Goal: Use online tool/utility: Utilize a website feature to perform a specific function

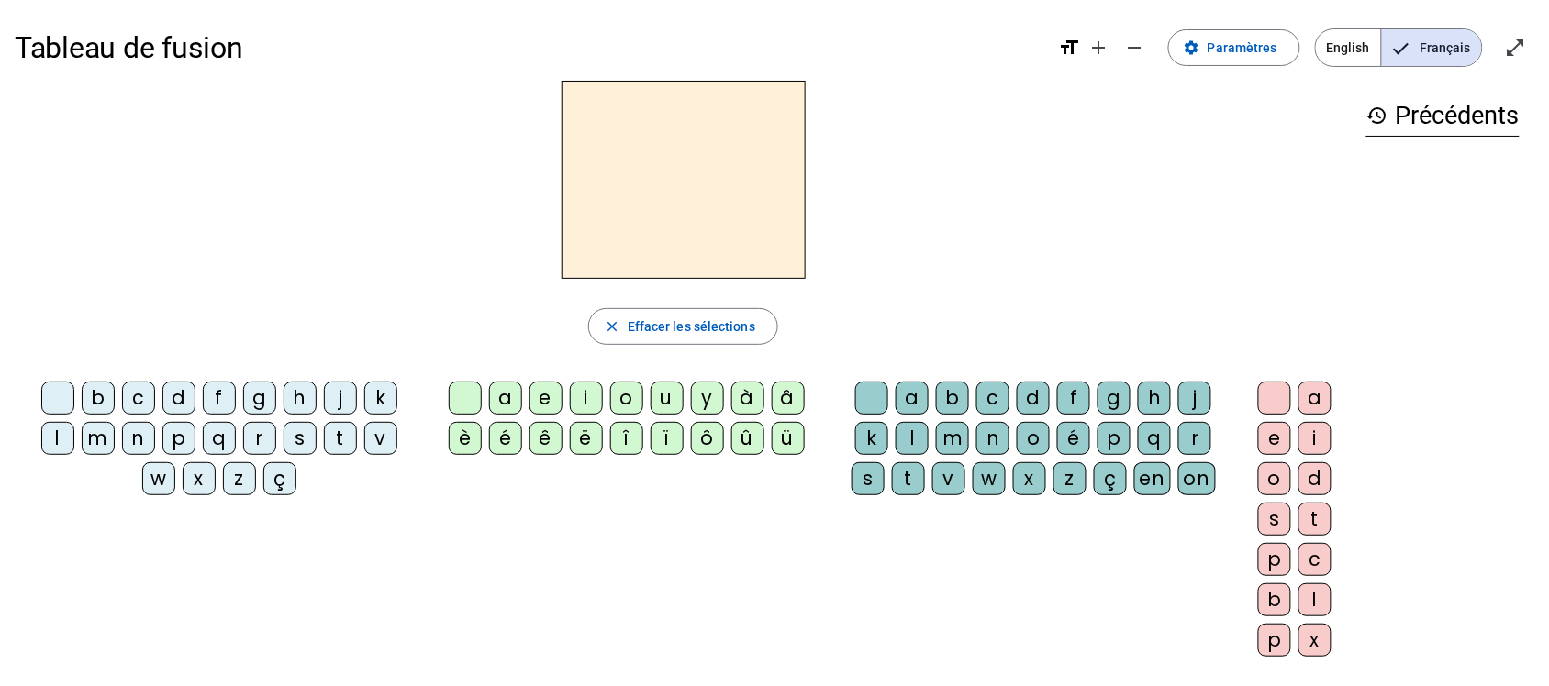
drag, startPoint x: 1086, startPoint y: 604, endPoint x: 960, endPoint y: 151, distance: 469.5
click at [960, 151] on div at bounding box center [683, 180] width 1337 height 198
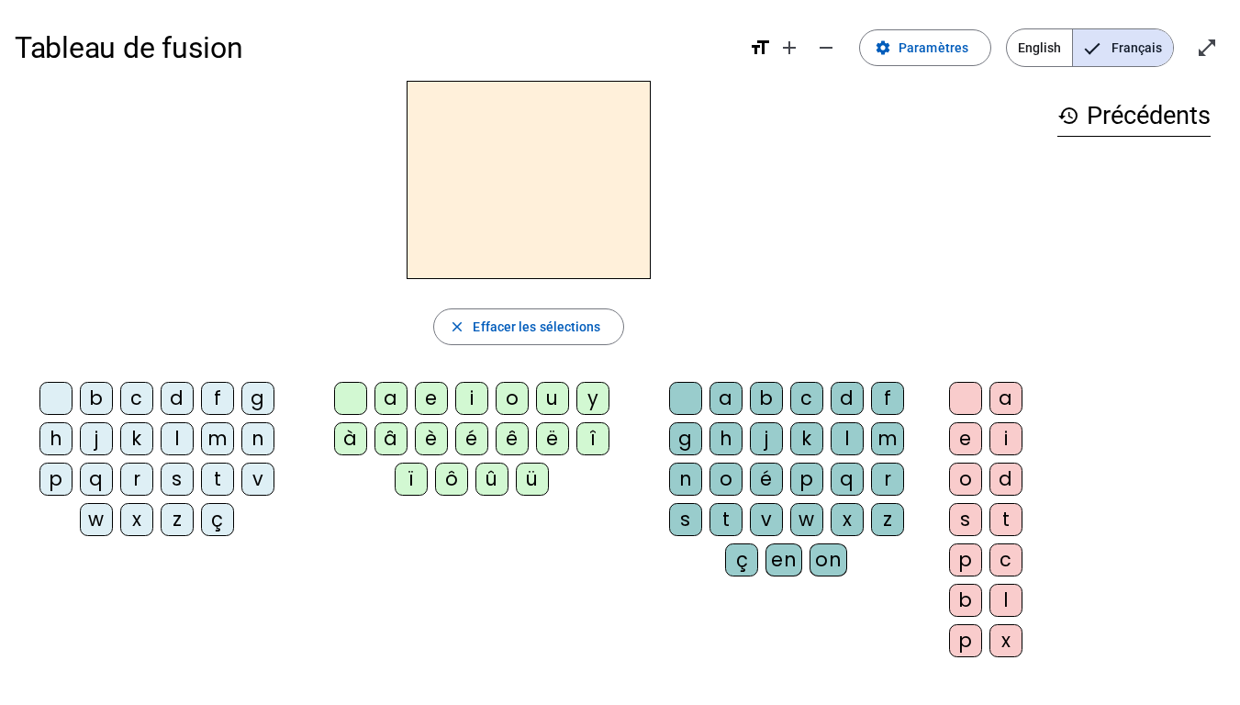
click at [378, 398] on div "a" at bounding box center [390, 398] width 33 height 33
click at [213, 440] on div "m" at bounding box center [217, 438] width 33 height 33
click at [857, 442] on div "l" at bounding box center [846, 438] width 33 height 33
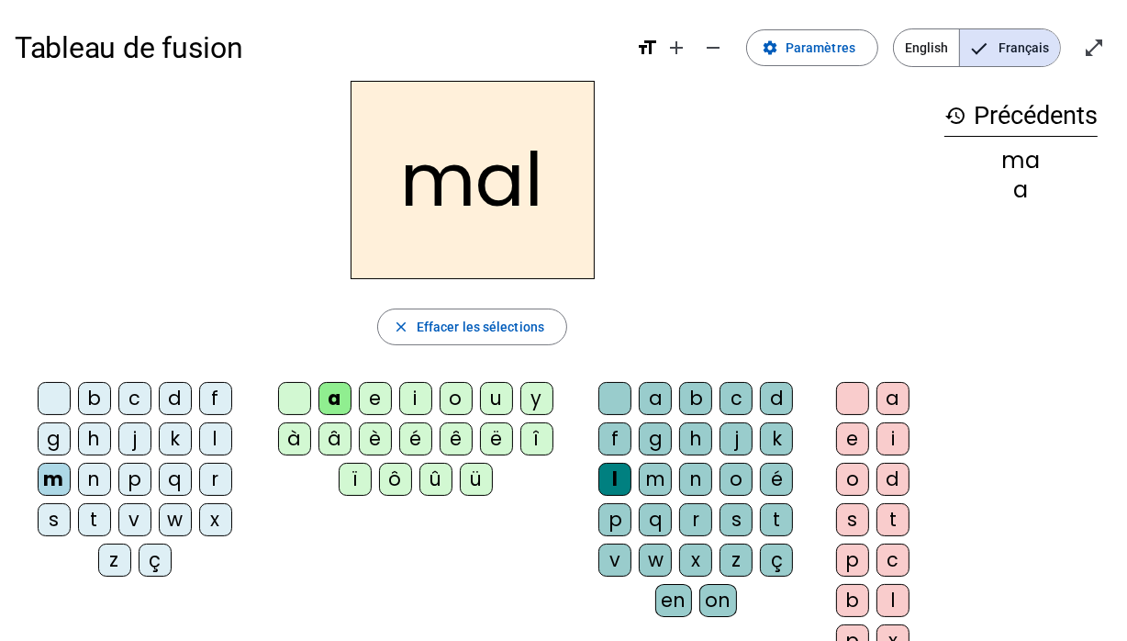
click at [227, 446] on div "l" at bounding box center [215, 438] width 33 height 33
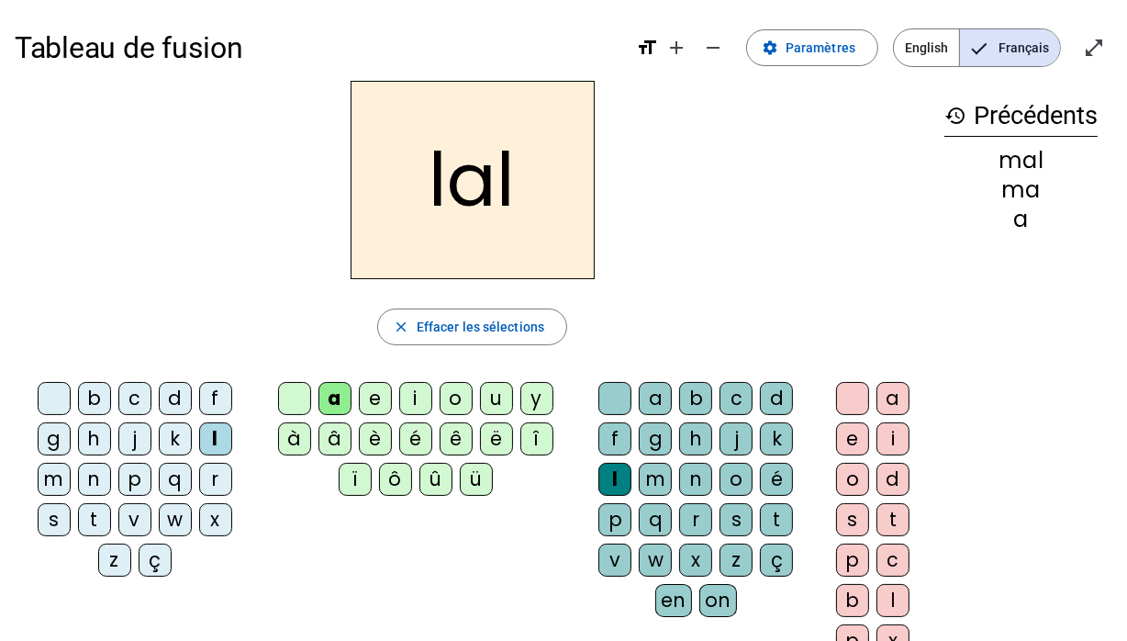
click at [726, 403] on div "c" at bounding box center [735, 398] width 33 height 33
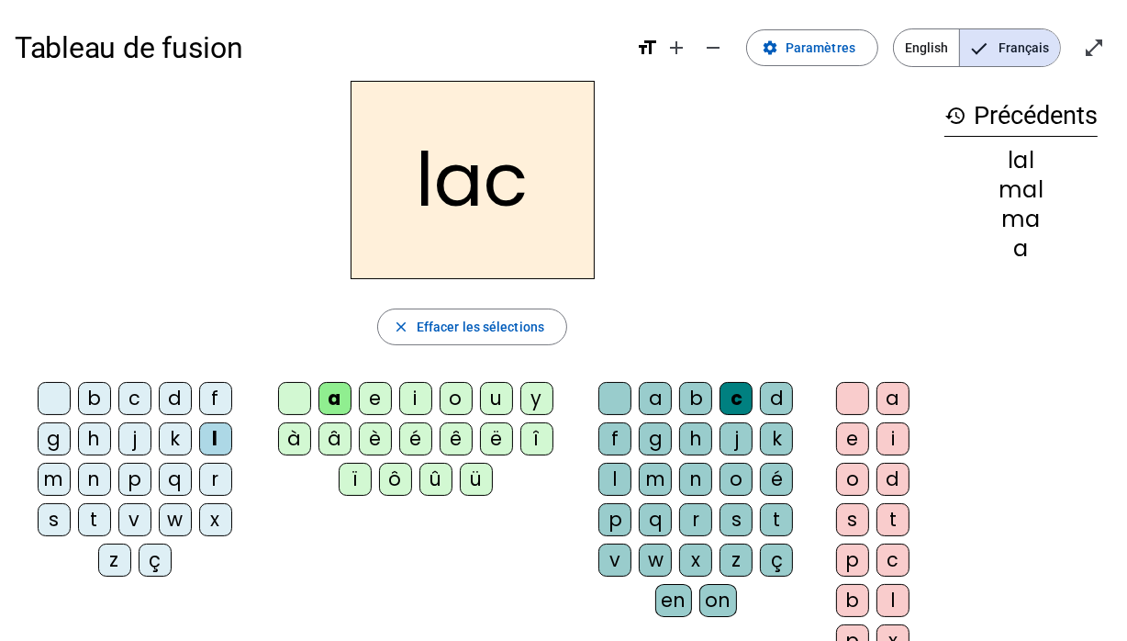
click at [62, 526] on div "s" at bounding box center [54, 519] width 33 height 33
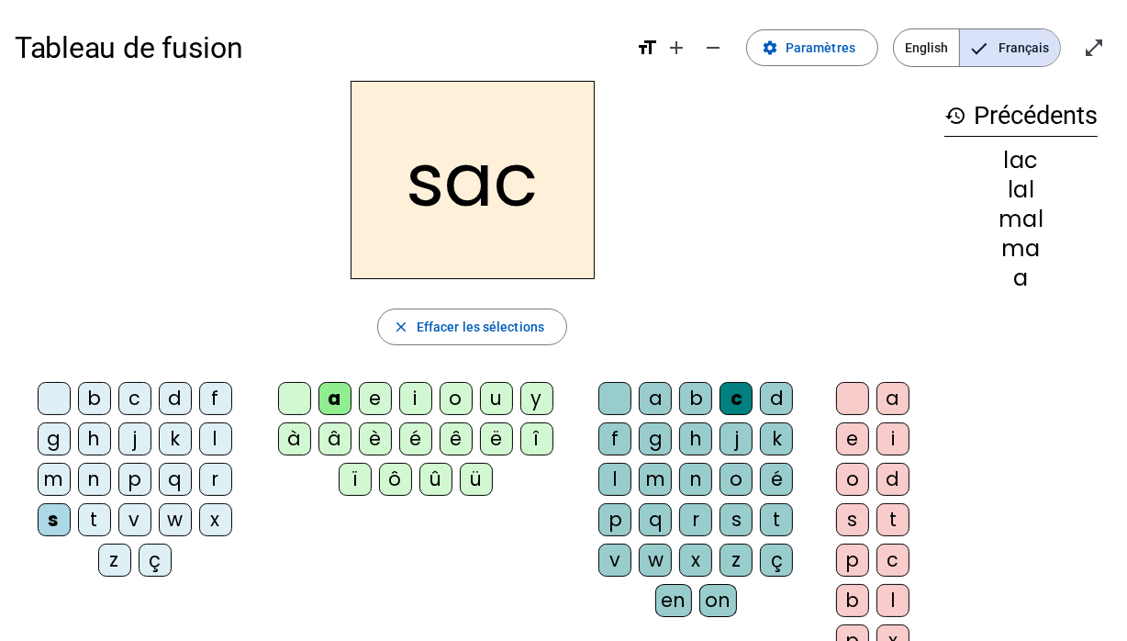
click at [605, 484] on div "l" at bounding box center [614, 478] width 33 height 33
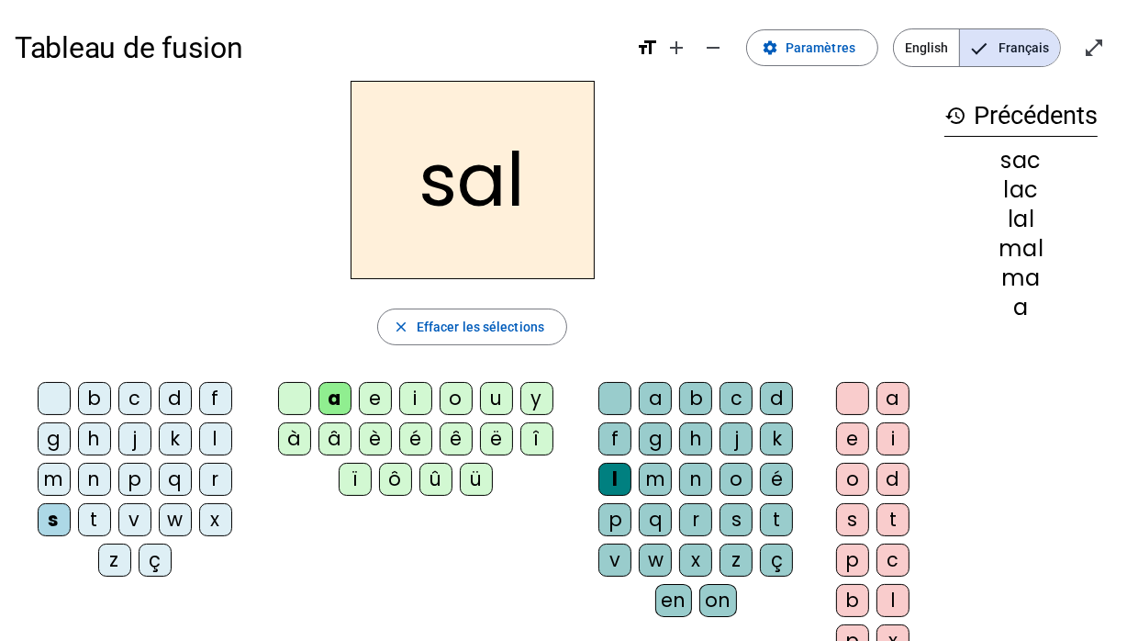
click at [841, 429] on div "e" at bounding box center [852, 438] width 33 height 33
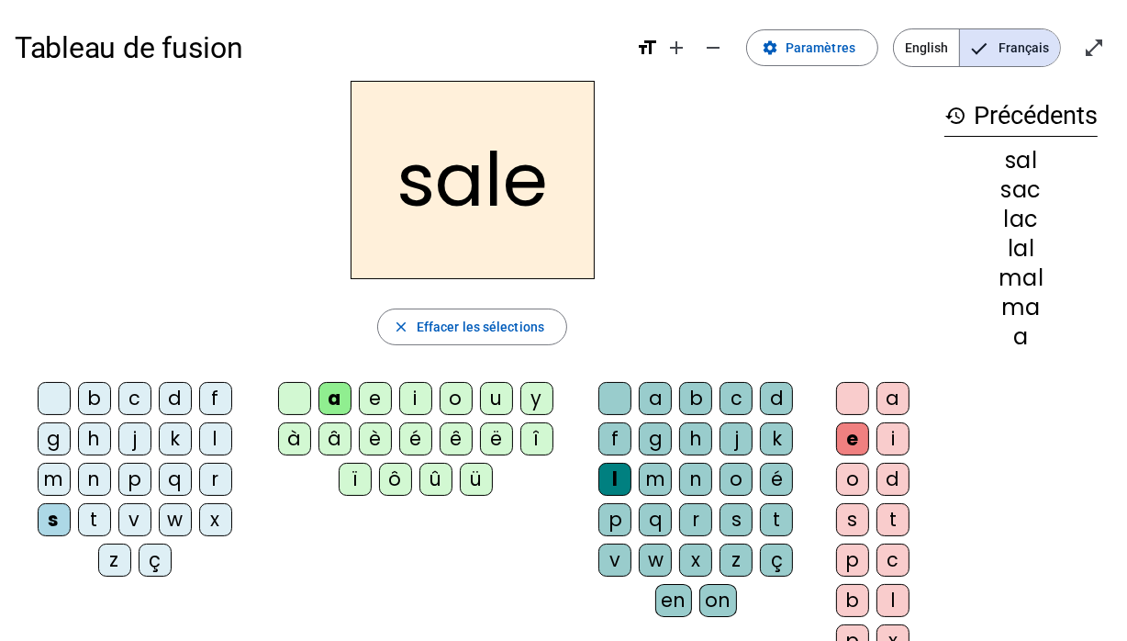
click at [214, 486] on div "r" at bounding box center [215, 478] width 33 height 33
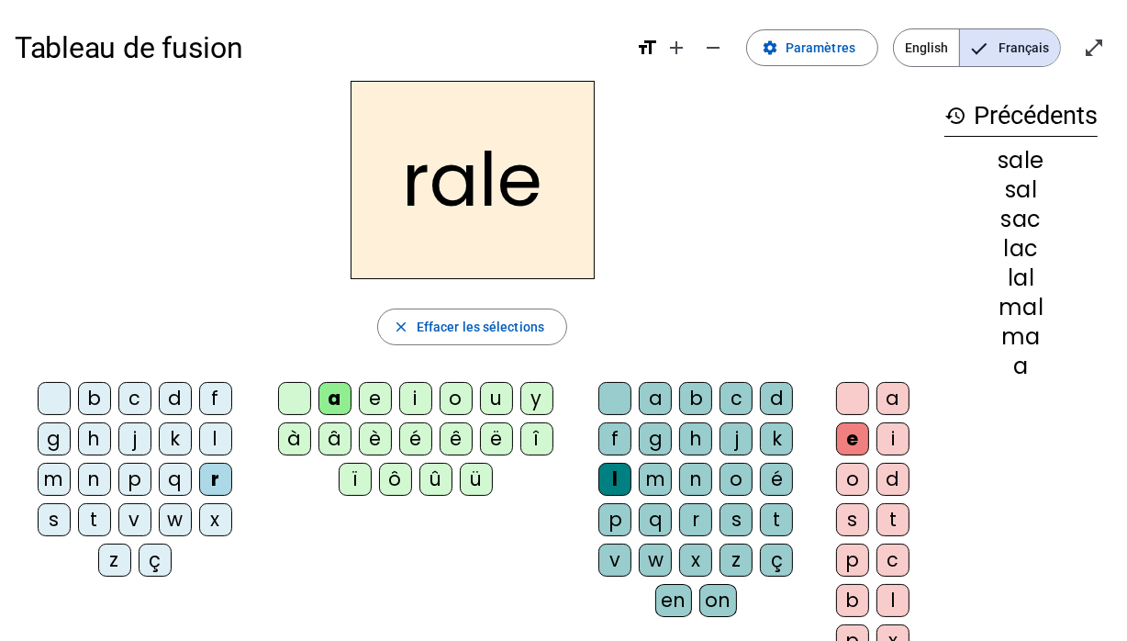
click at [843, 402] on div at bounding box center [852, 398] width 33 height 33
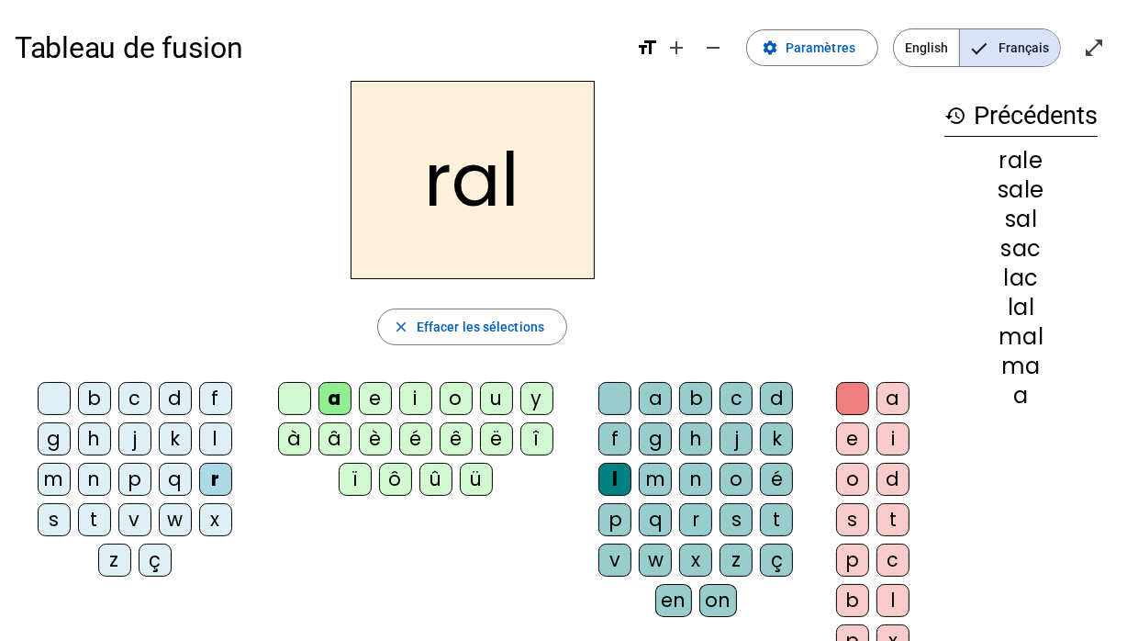
click at [765, 516] on div "t" at bounding box center [776, 519] width 33 height 33
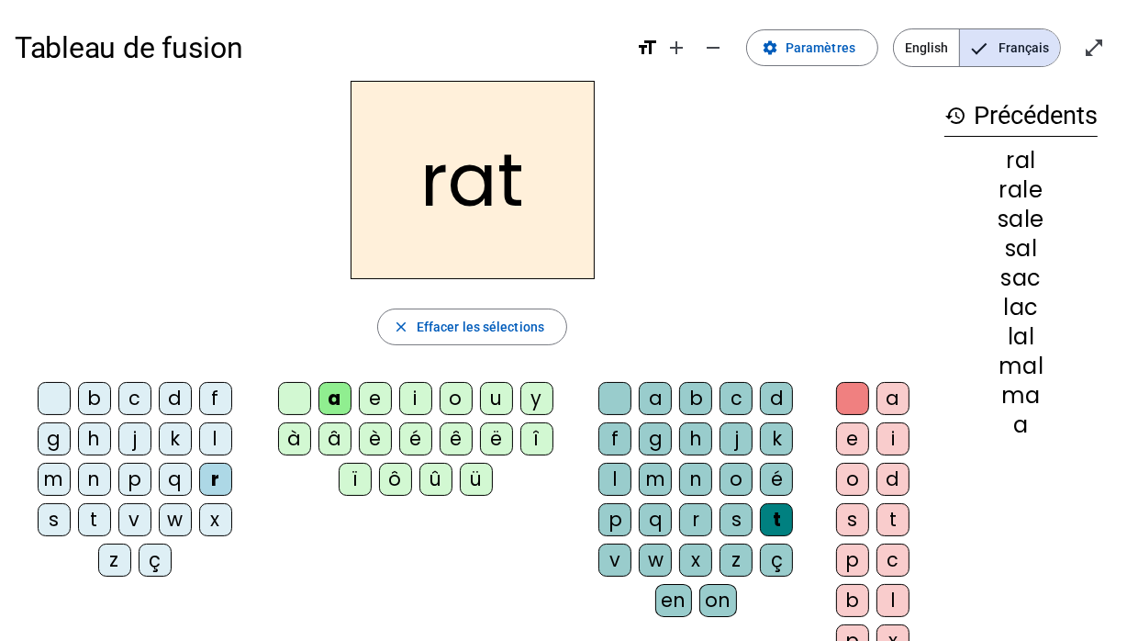
click at [126, 467] on div "p" at bounding box center [134, 478] width 33 height 33
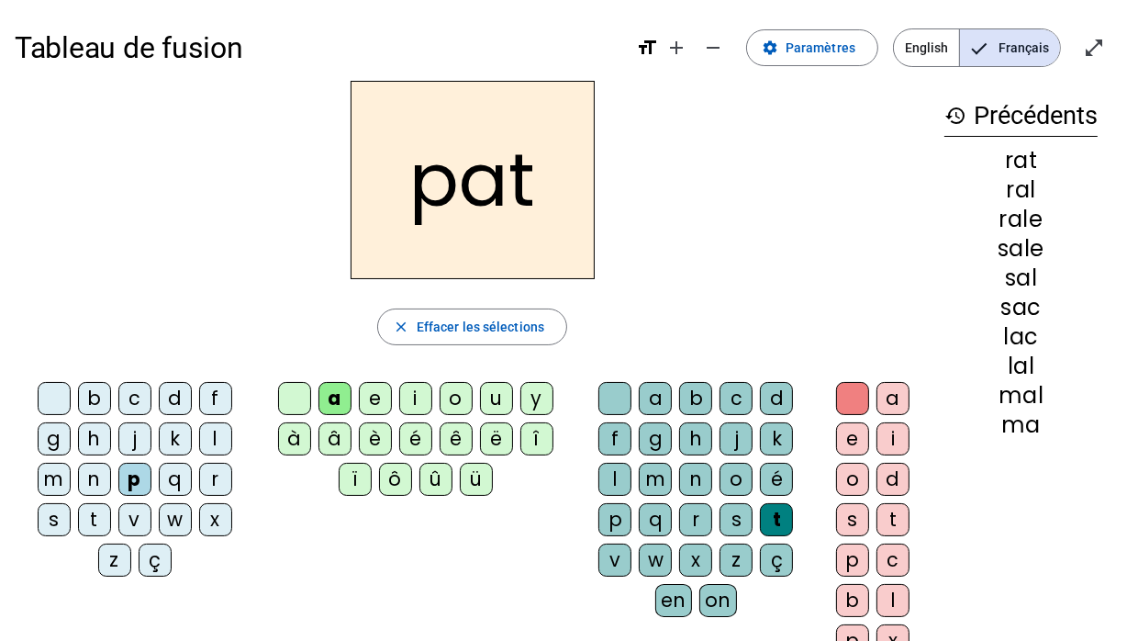
click at [731, 525] on div "s" at bounding box center [735, 519] width 33 height 33
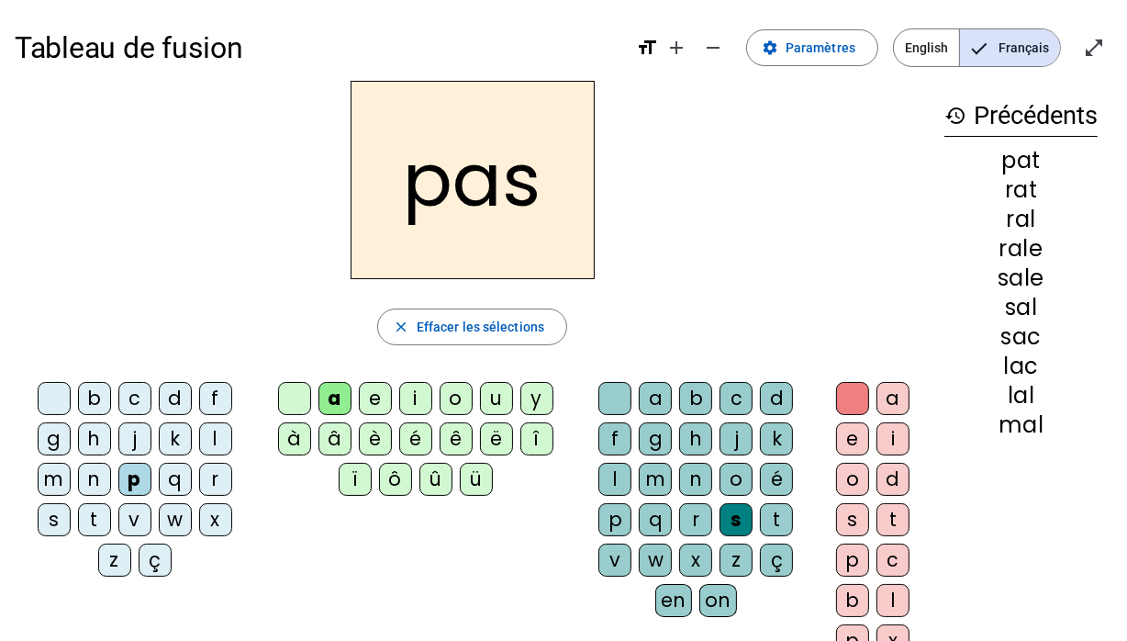
click at [49, 484] on div "m" at bounding box center [54, 478] width 33 height 33
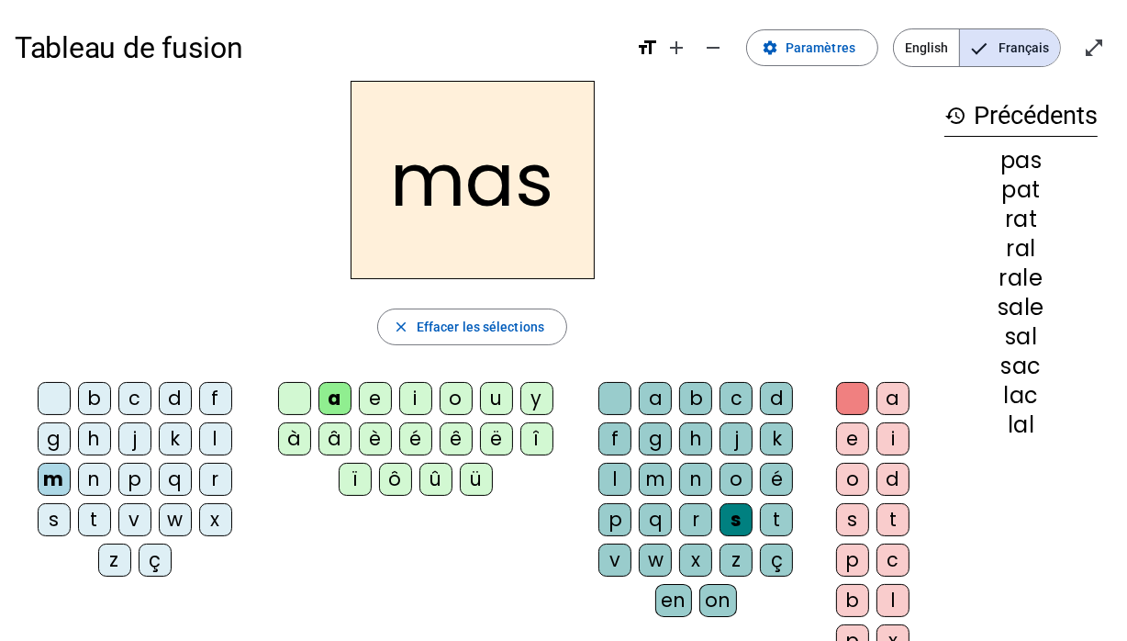
click at [603, 396] on div at bounding box center [614, 398] width 33 height 33
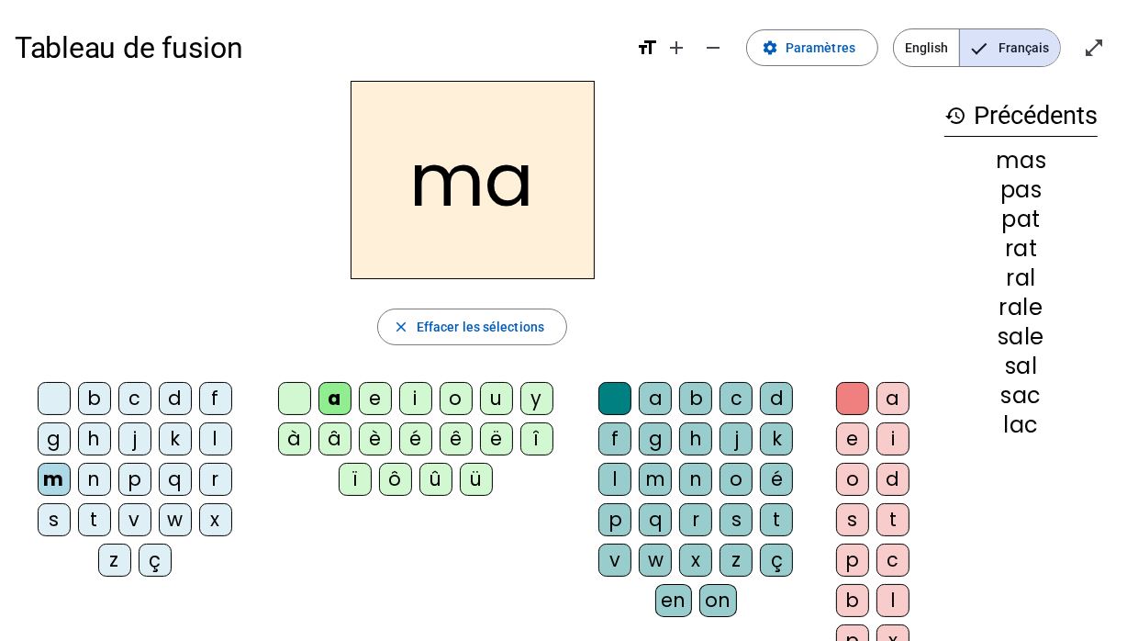
click at [92, 522] on div "t" at bounding box center [94, 519] width 33 height 33
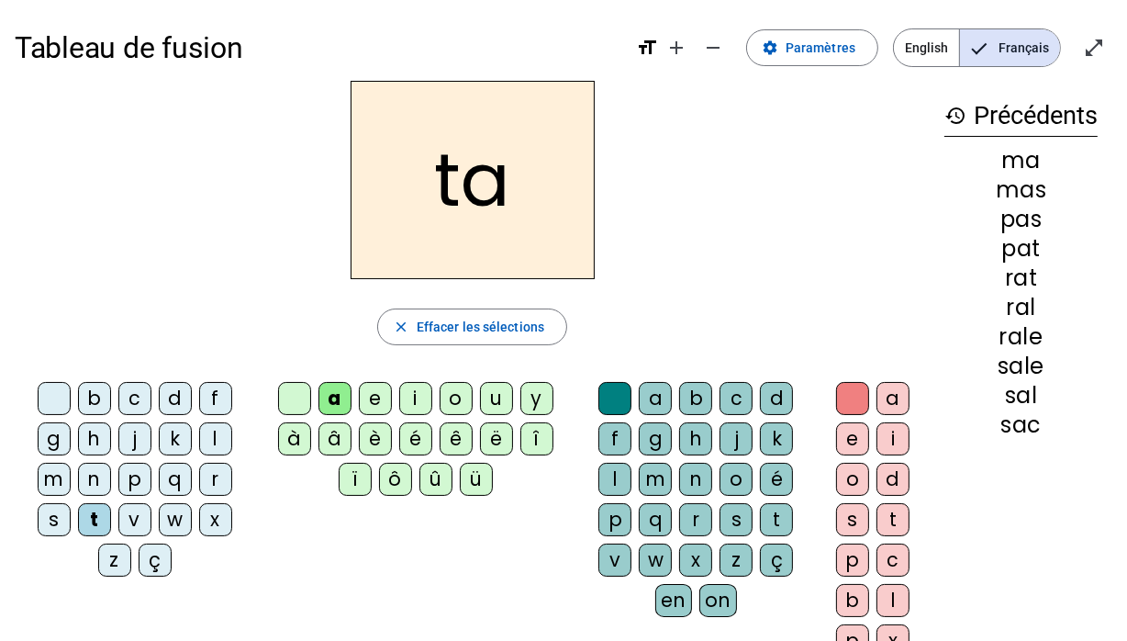
click at [95, 482] on div "n" at bounding box center [94, 478] width 33 height 33
